Goal: Task Accomplishment & Management: Manage account settings

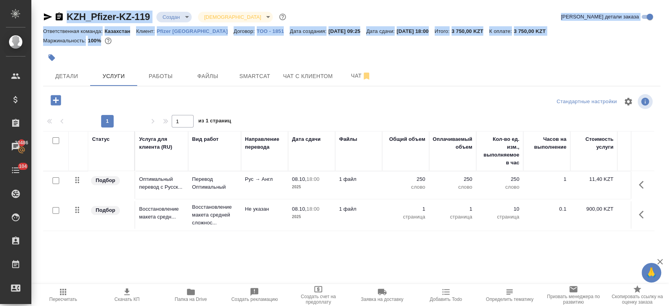
scroll to position [0, 0]
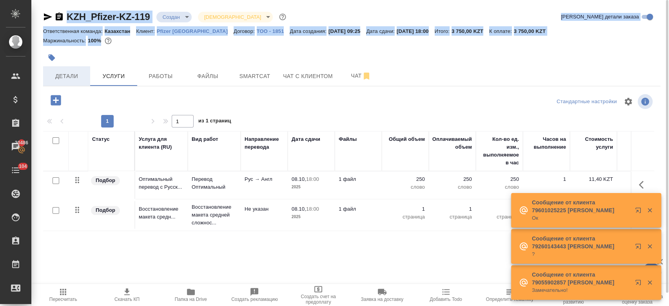
click at [72, 80] on span "Детали" at bounding box center [67, 76] width 38 height 10
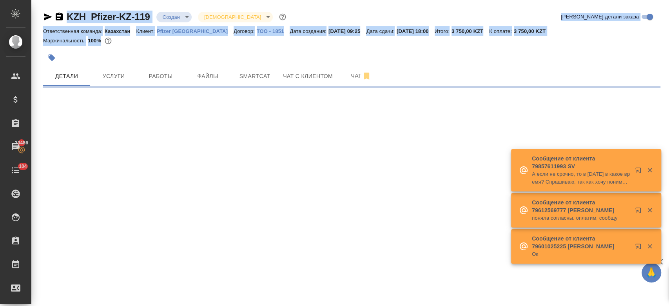
select select "RU"
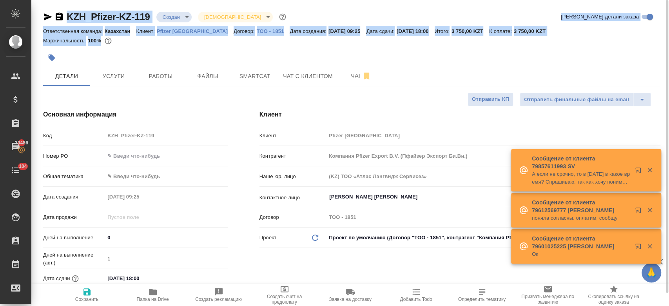
type textarea "x"
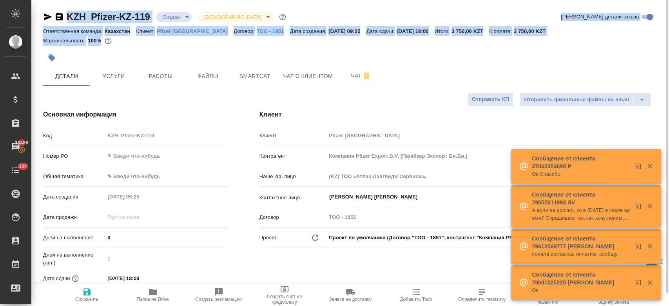
click at [144, 46] on div at bounding box center [352, 47] width 618 height 2
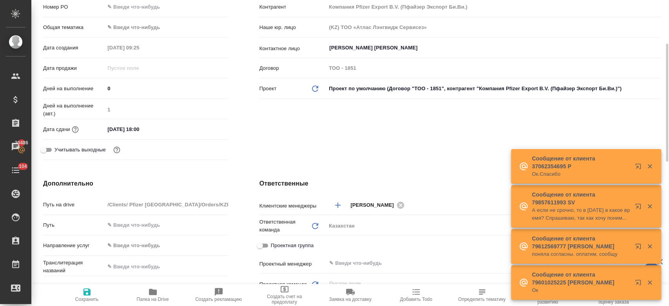
scroll to position [152, 0]
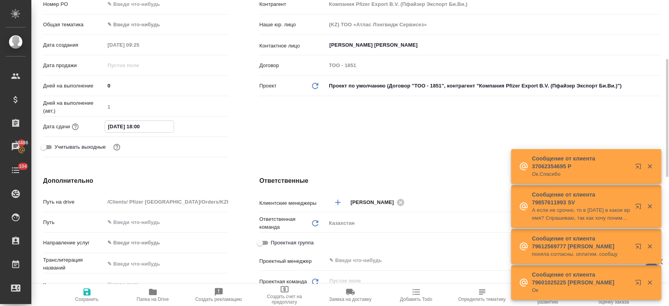
click at [138, 121] on input "[DATE] 18:00" at bounding box center [139, 126] width 69 height 11
click at [208, 125] on icon "button" at bounding box center [205, 126] width 7 height 8
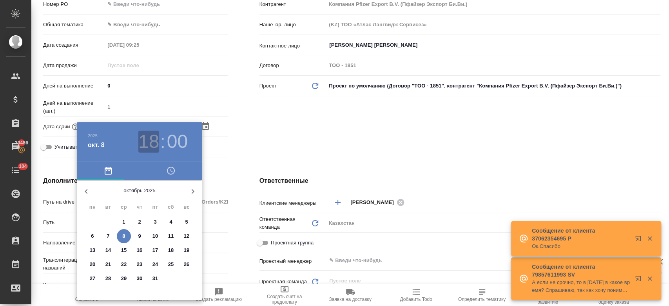
click at [151, 145] on h3 "18" at bounding box center [148, 142] width 21 height 22
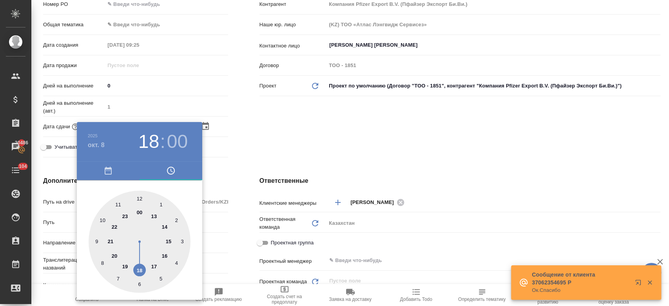
click at [164, 254] on div at bounding box center [140, 242] width 102 height 102
type input "[DATE] 16:00"
type textarea "x"
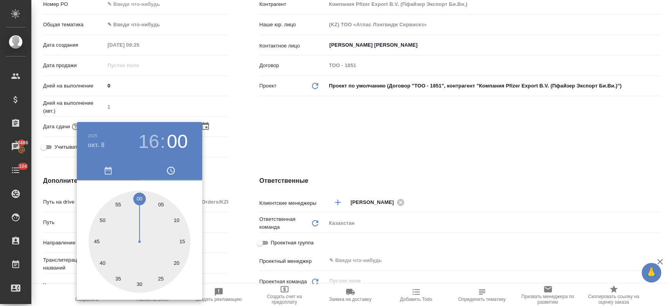
click at [246, 127] on div at bounding box center [334, 153] width 669 height 306
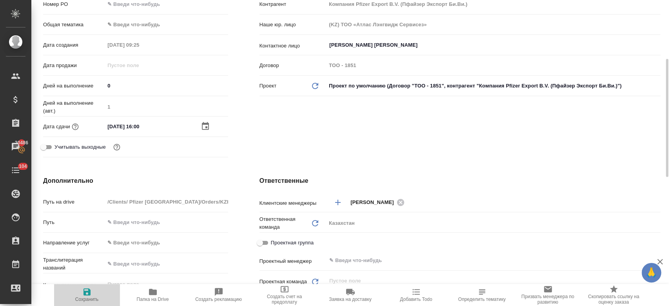
click at [85, 293] on icon "button" at bounding box center [87, 291] width 7 height 7
type textarea "x"
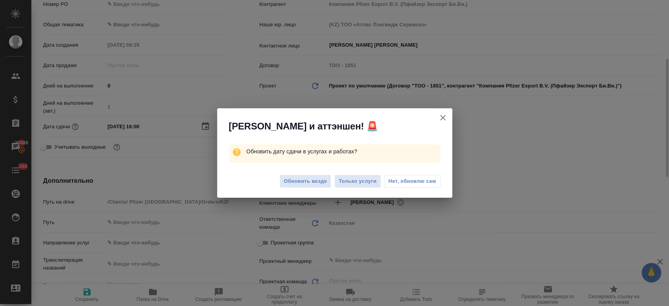
type textarea "x"
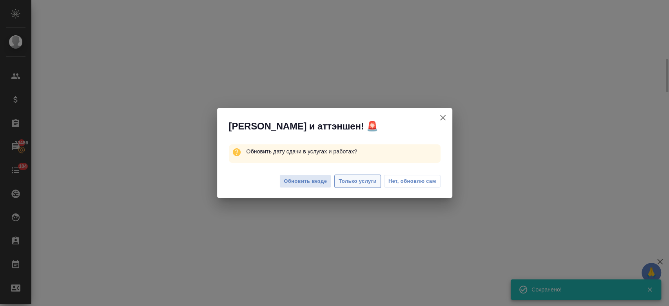
select select "RU"
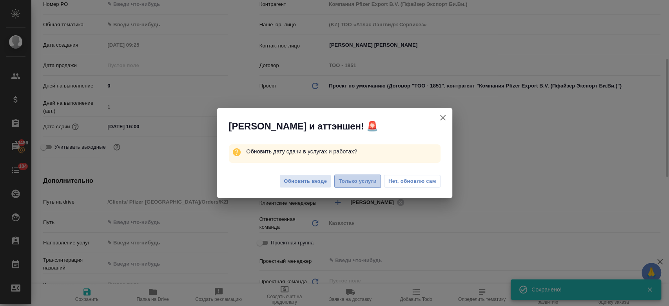
click at [351, 177] on span "Только услуги" at bounding box center [358, 181] width 38 height 9
type textarea "x"
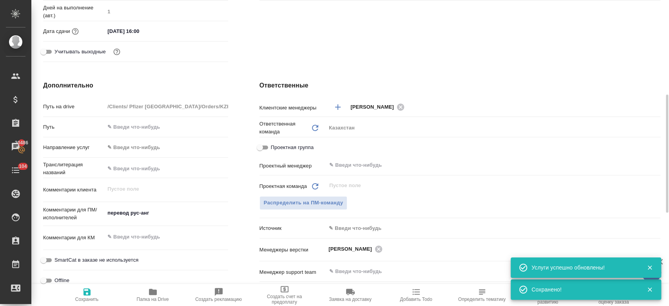
type textarea "x"
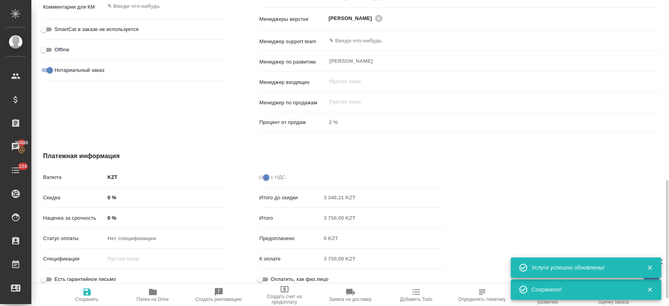
scroll to position [480, 0]
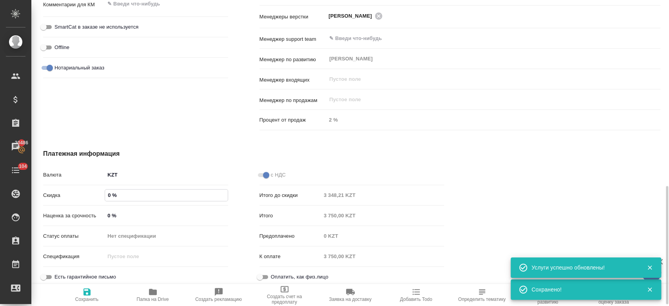
click at [110, 194] on input "0 %" at bounding box center [166, 194] width 122 height 11
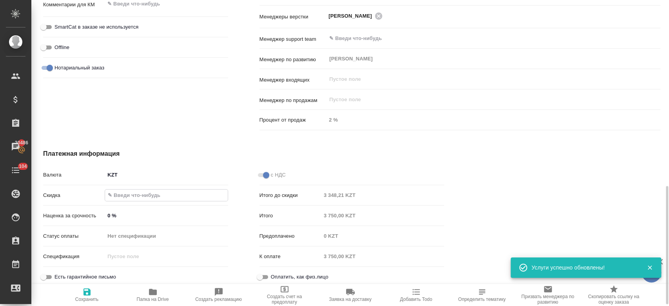
type textarea "x"
type input "-"
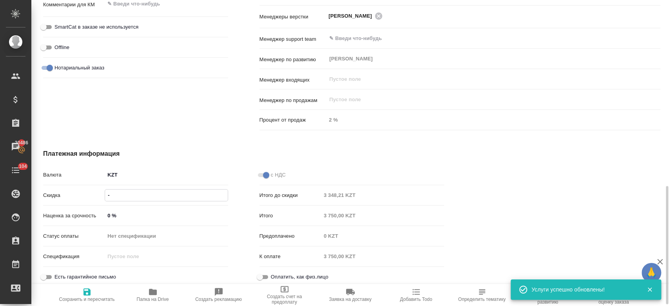
type textarea "x"
type input "-3 %"
type textarea "x"
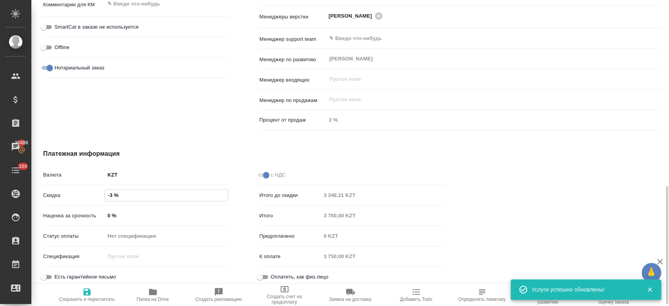
type textarea "x"
type input "-30 %"
type textarea "x"
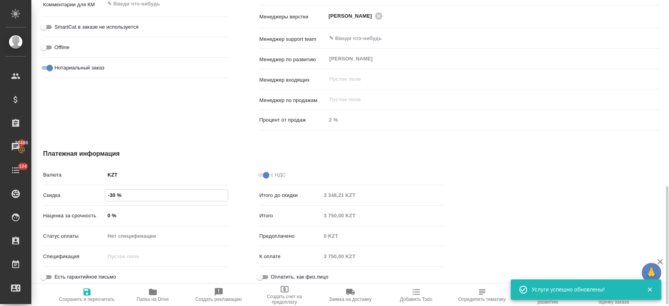
type textarea "x"
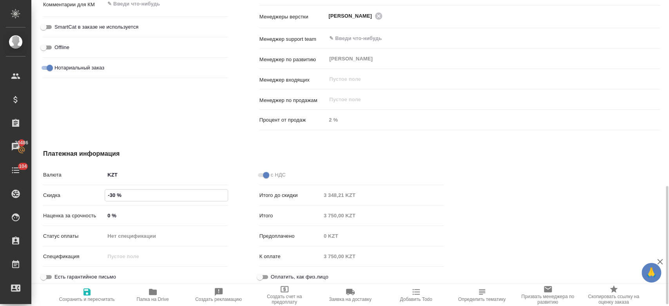
type input "-30 %"
click at [85, 293] on icon "button" at bounding box center [87, 291] width 7 height 7
type textarea "x"
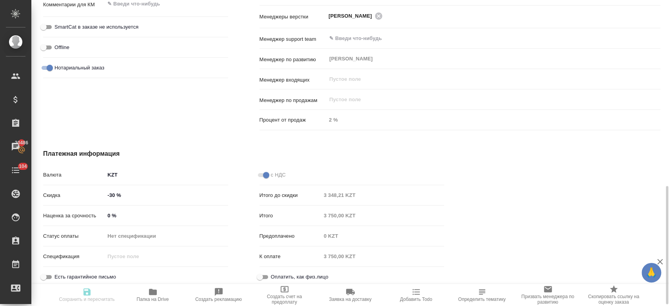
type textarea "x"
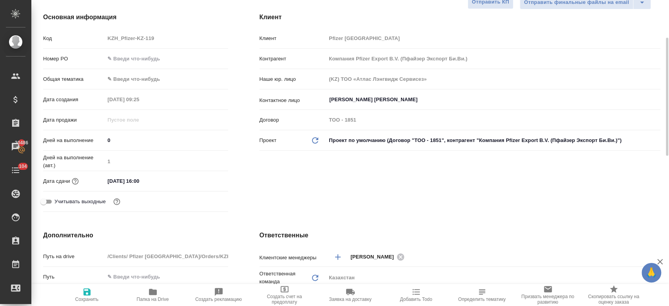
type textarea "x"
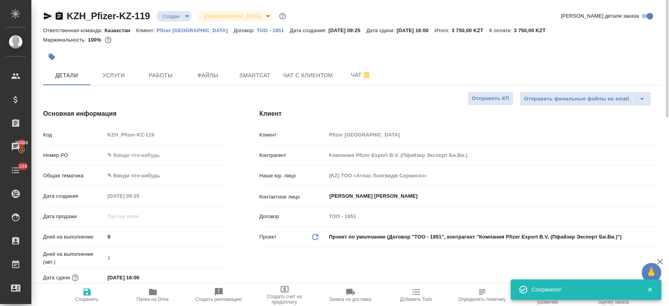
scroll to position [0, 0]
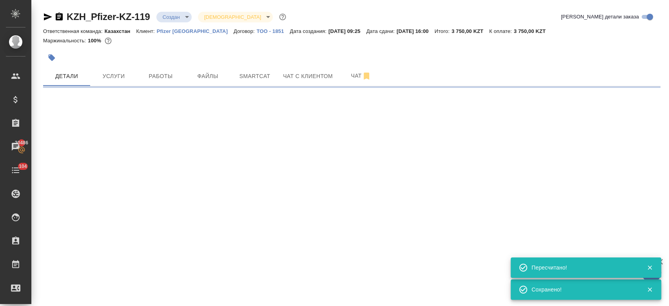
select select "RU"
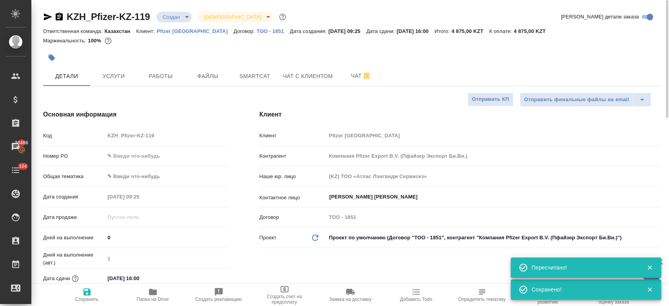
type textarea "x"
click at [243, 52] on div at bounding box center [249, 57] width 412 height 17
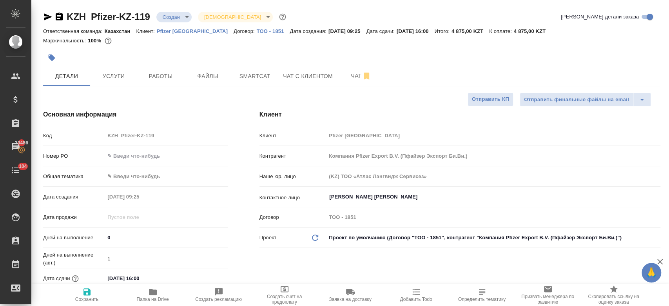
click at [137, 52] on div at bounding box center [249, 57] width 412 height 17
click at [118, 81] on button "Услуги" at bounding box center [113, 76] width 47 height 20
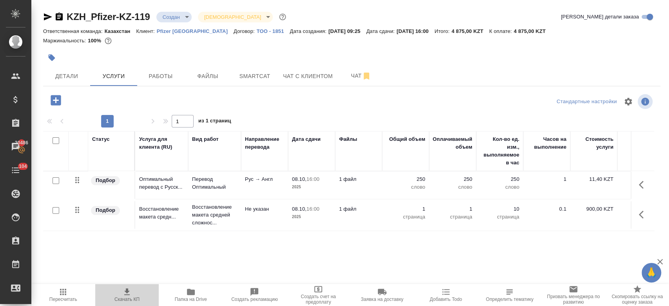
click at [129, 295] on icon "button" at bounding box center [126, 291] width 5 height 7
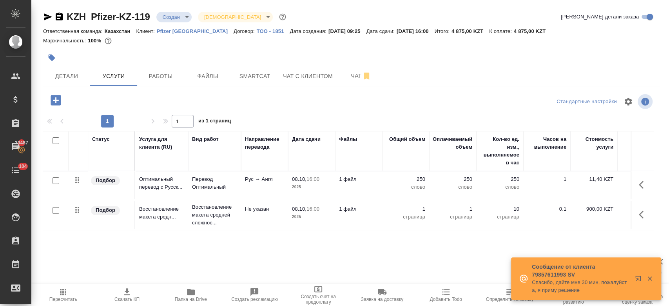
click at [184, 56] on div at bounding box center [249, 57] width 412 height 17
click at [80, 76] on span "Детали" at bounding box center [67, 76] width 38 height 10
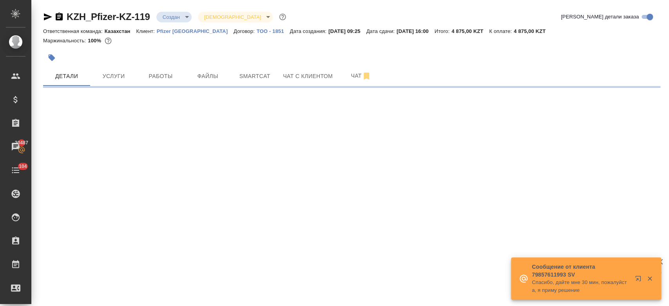
select select "RU"
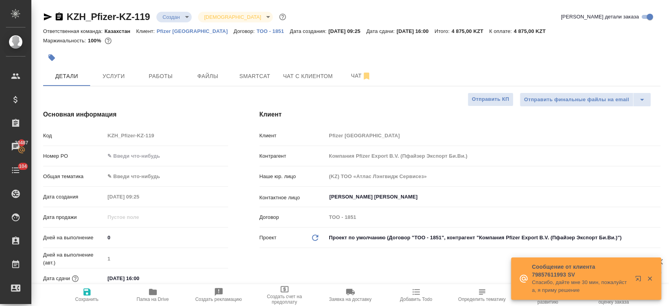
type textarea "x"
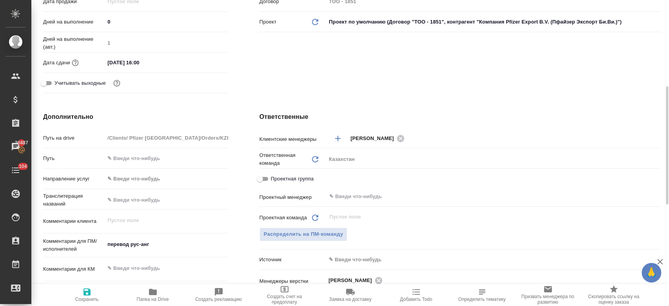
scroll to position [218, 0]
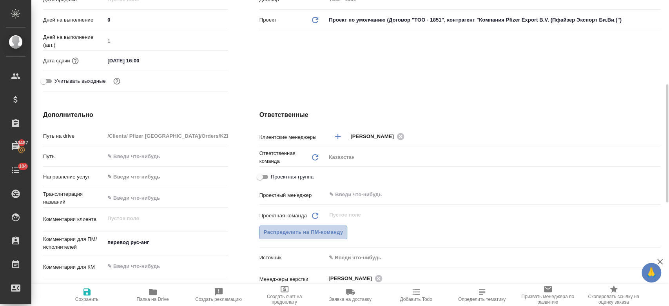
click at [341, 231] on span "Распределить на ПМ-команду" at bounding box center [304, 232] width 80 height 9
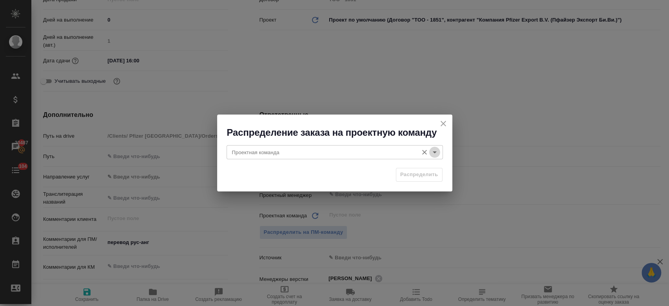
click at [434, 152] on icon "Open" at bounding box center [435, 152] width 4 height 2
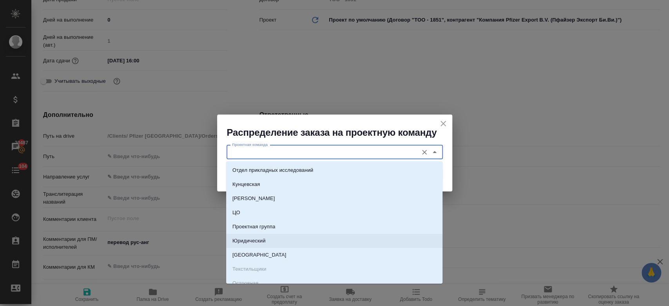
click at [305, 239] on li "Юридический" at bounding box center [334, 241] width 216 height 14
type input "Юридический"
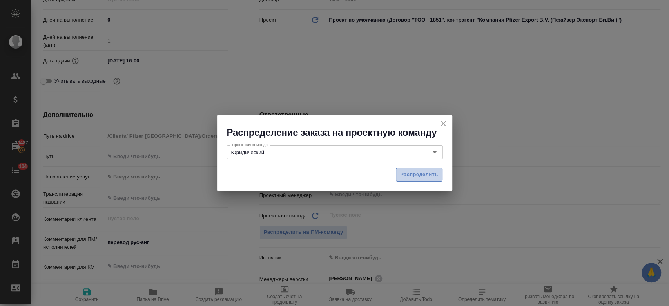
click at [410, 178] on span "Распределить" at bounding box center [419, 174] width 38 height 9
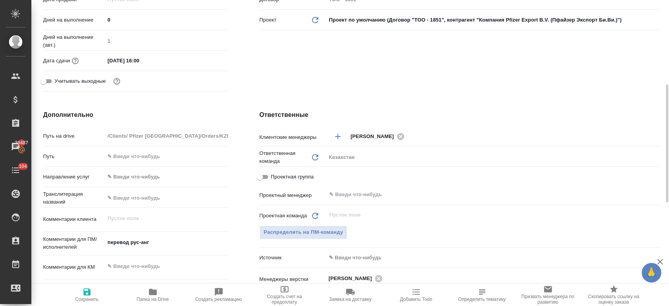
type textarea "x"
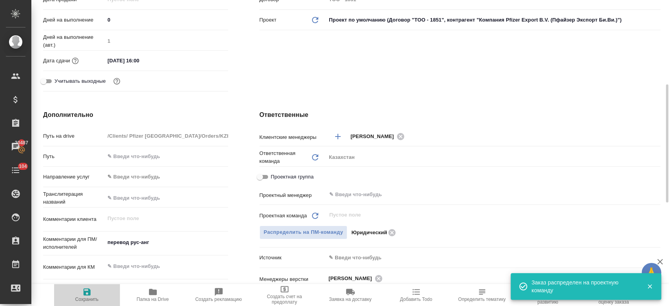
click at [85, 295] on icon "button" at bounding box center [87, 291] width 7 height 7
type textarea "x"
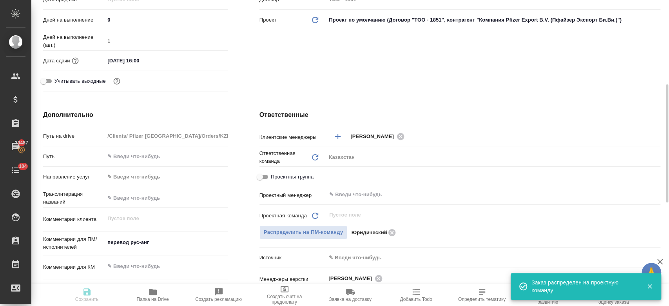
type textarea "x"
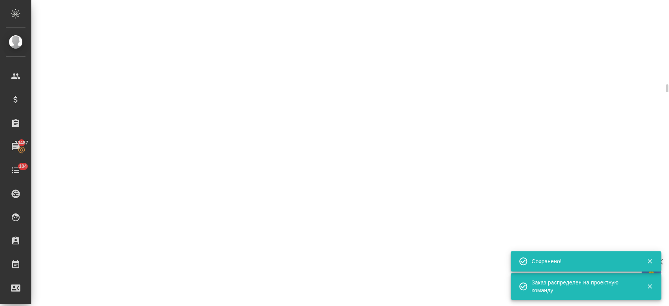
select select "RU"
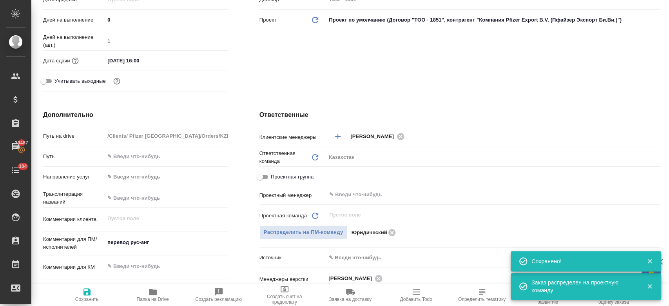
type textarea "x"
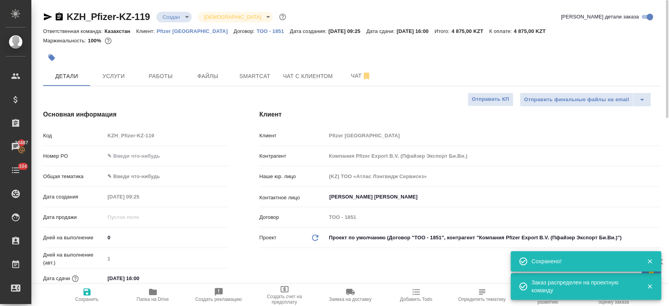
type textarea "x"
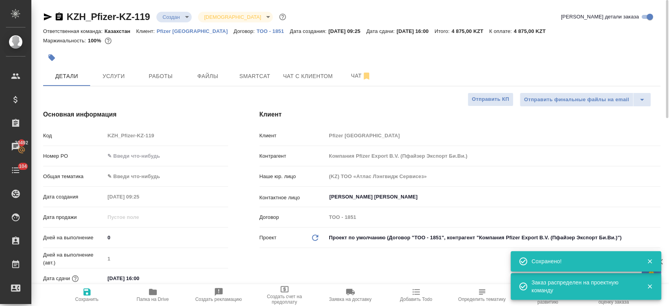
type textarea "x"
click at [166, 18] on body "🙏 .cls-1 fill:#fff; AWATERA Kosherbayeva Nazerke Клиенты Спецификации Заказы 20…" at bounding box center [334, 153] width 669 height 306
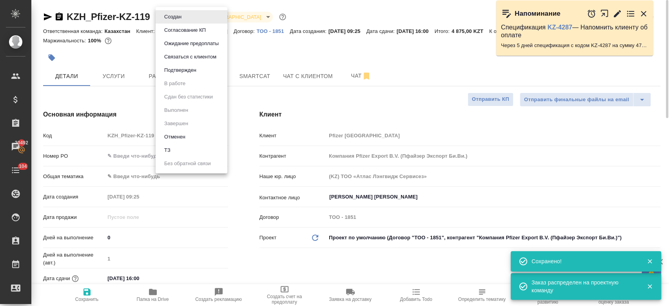
type textarea "x"
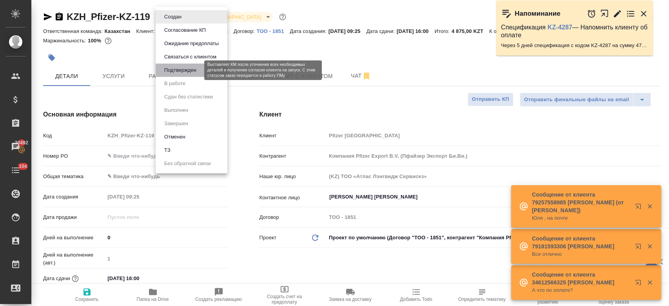
click at [180, 74] on button "Подтвержден" at bounding box center [180, 70] width 37 height 9
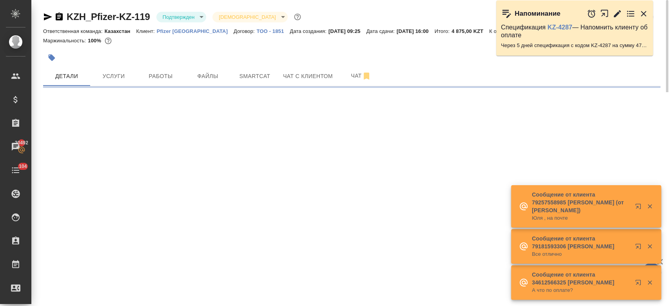
select select "RU"
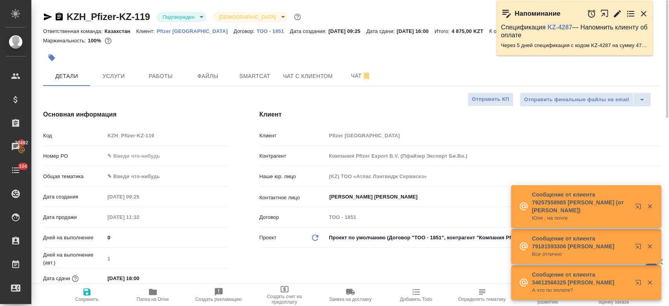
type textarea "x"
type input "[PERSON_NAME]"
type textarea "x"
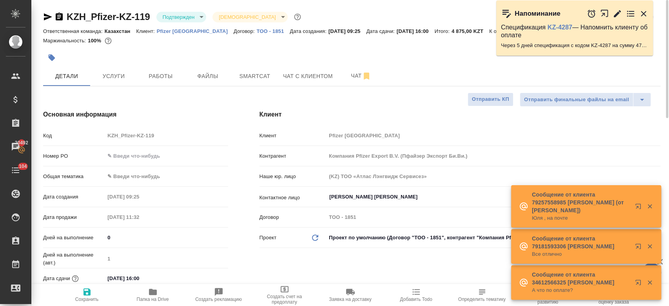
type textarea "x"
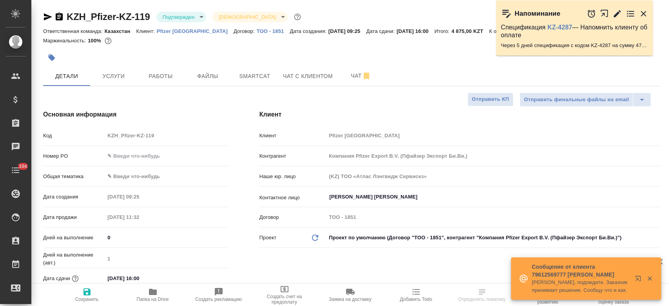
select select "RU"
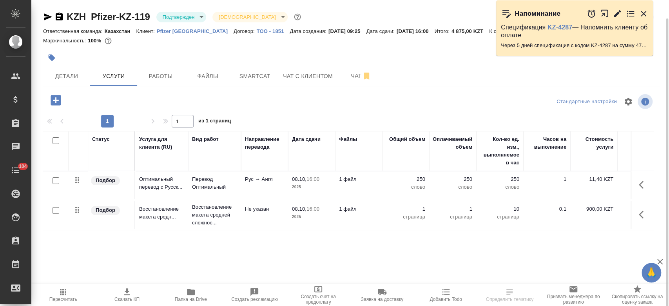
scroll to position [9, 0]
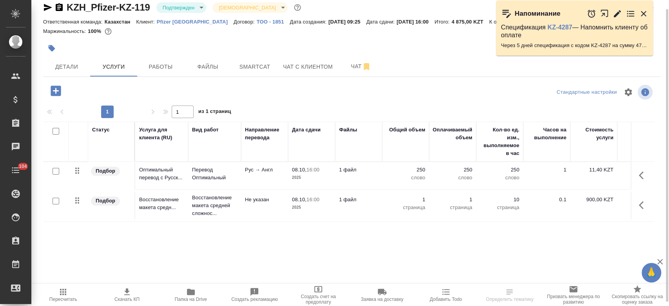
click at [68, 81] on div "KZH_Pfizer-KZ-119 Подтвержден confirmed Святая троица holyTrinity Кратко детали…" at bounding box center [352, 151] width 626 height 320
drag, startPoint x: 68, startPoint y: 81, endPoint x: 67, endPoint y: 74, distance: 7.5
click at [67, 74] on div "KZH_Pfizer-KZ-119 Подтвержден confirmed Святая троица holyTrinity Кратко детали…" at bounding box center [352, 151] width 626 height 320
click at [67, 74] on button "Детали" at bounding box center [66, 67] width 47 height 20
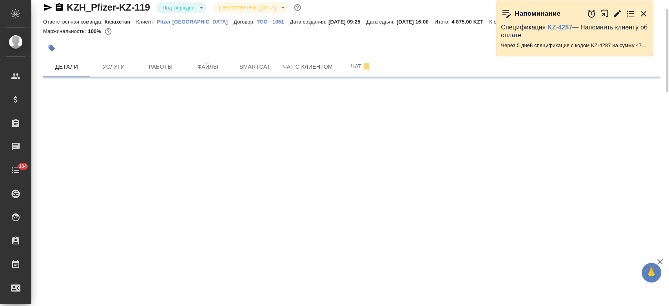
select select "RU"
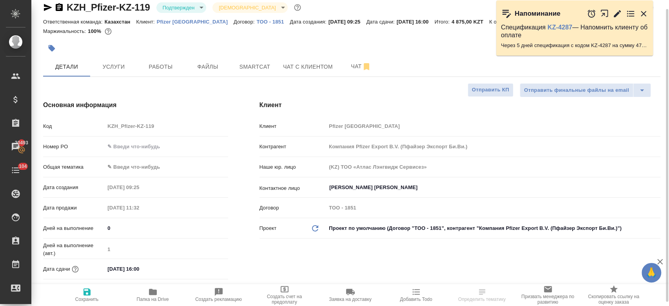
type textarea "x"
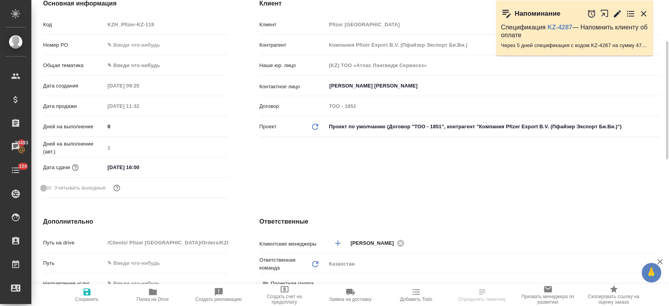
scroll to position [109, 0]
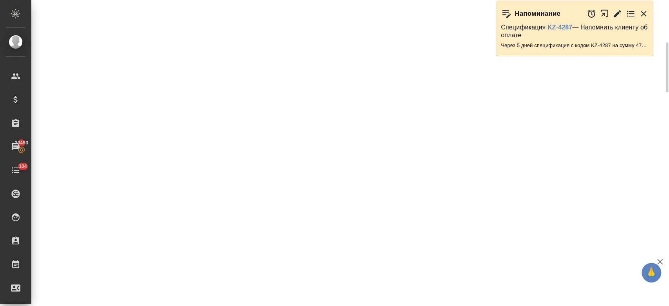
select select "RU"
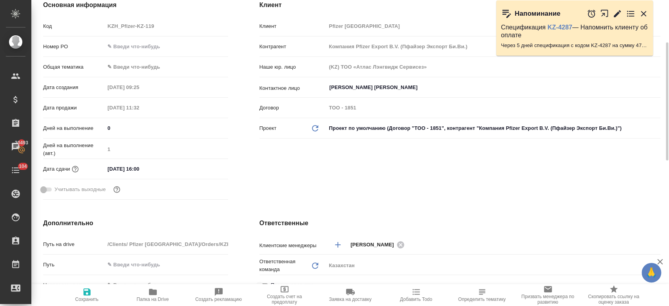
type textarea "x"
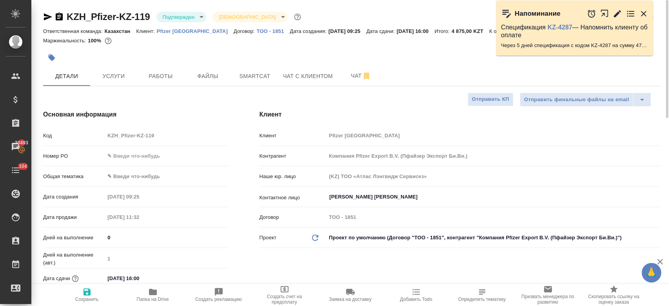
click at [229, 50] on div at bounding box center [249, 57] width 412 height 17
